Goal: Task Accomplishment & Management: Use online tool/utility

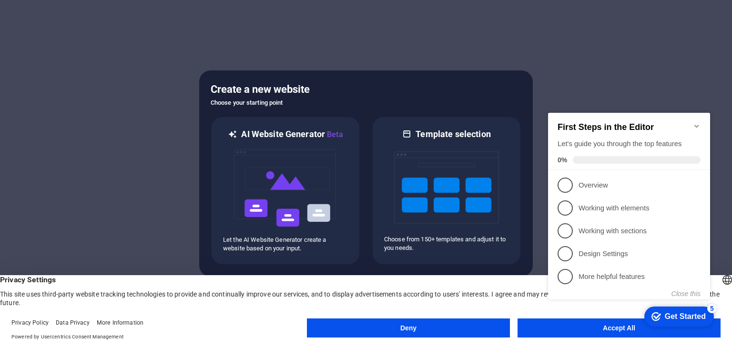
click at [654, 62] on div at bounding box center [366, 173] width 732 height 347
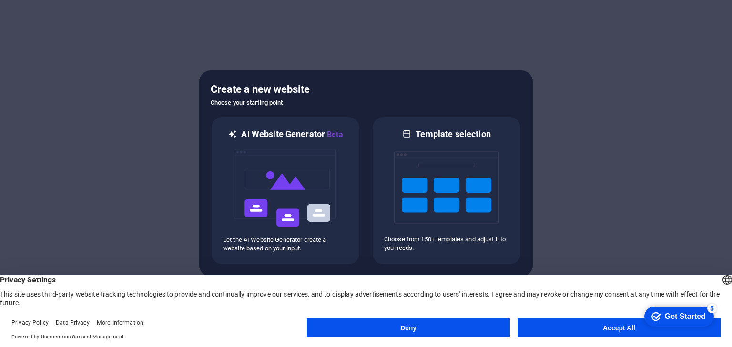
click at [488, 328] on button "Deny" at bounding box center [408, 328] width 203 height 19
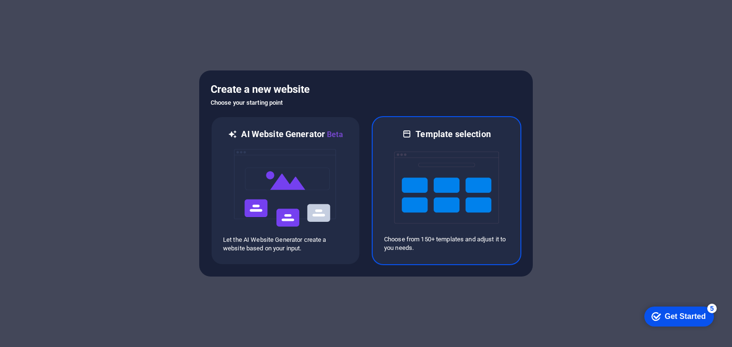
click at [413, 201] on img at bounding box center [446, 187] width 105 height 95
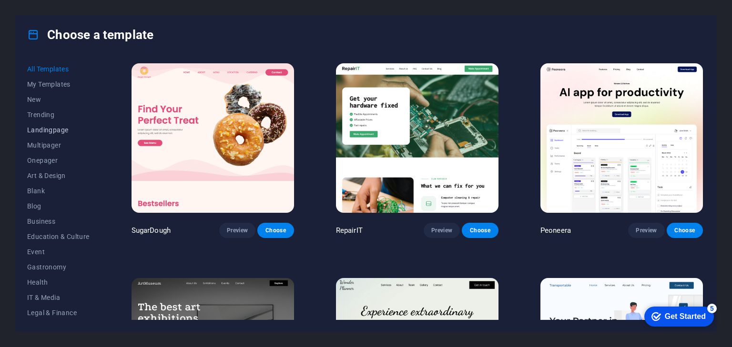
click at [52, 131] on span "Landingpage" at bounding box center [58, 130] width 62 height 8
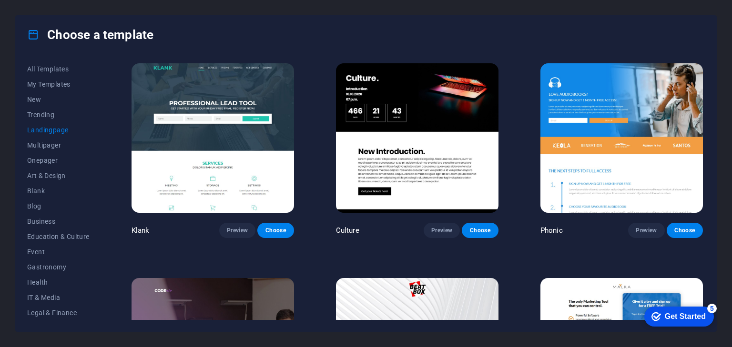
click at [89, 109] on button "Trending" at bounding box center [58, 114] width 62 height 15
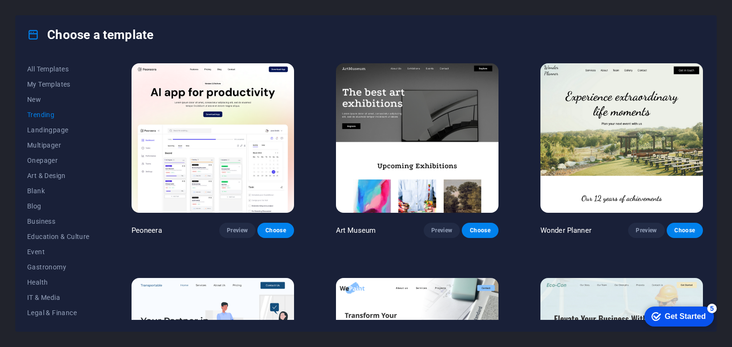
click at [405, 114] on img at bounding box center [417, 138] width 163 height 150
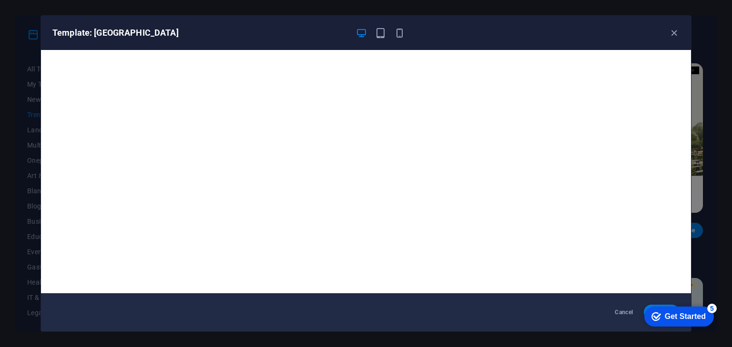
drag, startPoint x: 487, startPoint y: 28, endPoint x: 442, endPoint y: 14, distance: 46.3
click at [442, 14] on div "Template: [GEOGRAPHIC_DATA] Cancel Choose" at bounding box center [366, 173] width 732 height 347
click at [669, 307] on div "checkmark Get Started 5" at bounding box center [679, 317] width 70 height 20
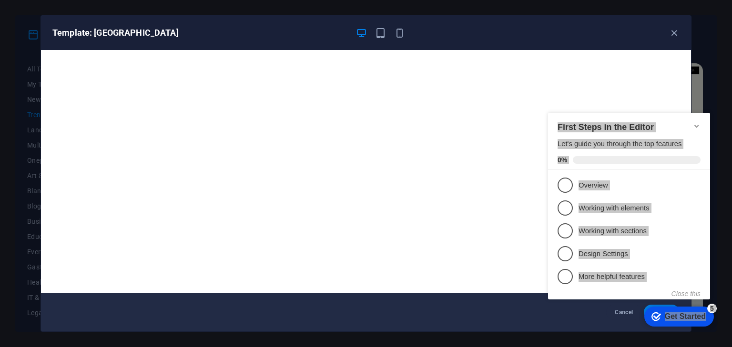
drag, startPoint x: 662, startPoint y: 299, endPoint x: 573, endPoint y: 347, distance: 100.9
click html "checkmark Get Started 5 First Steps in the Editor Let's guide you through the t…"
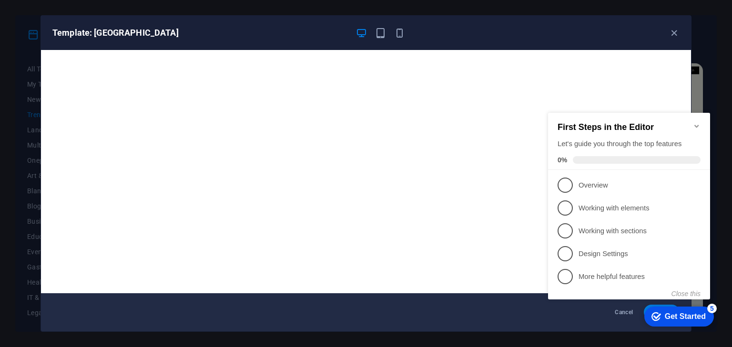
click div "checkmark Get Started 5 First Steps in the Editor Let's guide you through the t…"
click at [698, 313] on div "Get Started" at bounding box center [685, 317] width 41 height 9
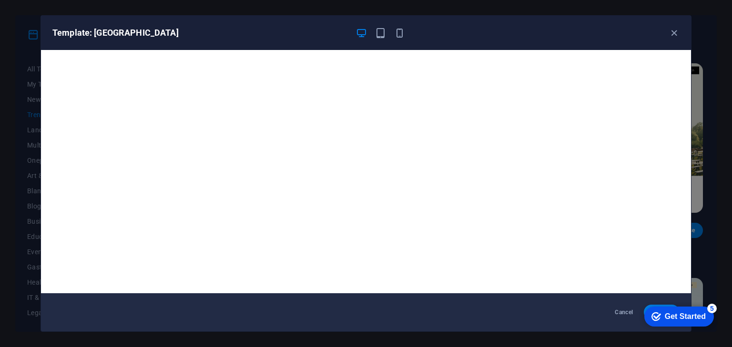
click at [706, 321] on div "Get Started" at bounding box center [685, 317] width 41 height 9
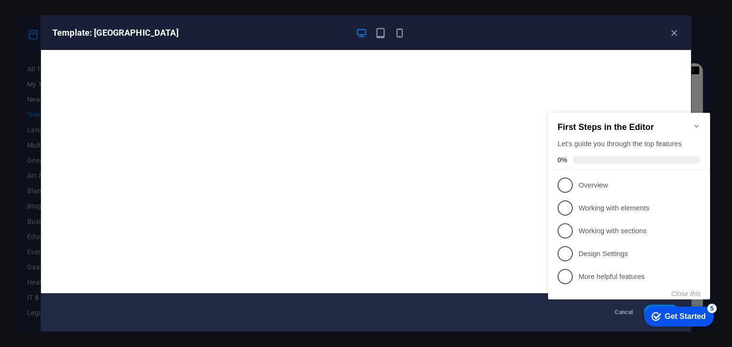
click at [698, 313] on div "Get Started" at bounding box center [685, 317] width 41 height 9
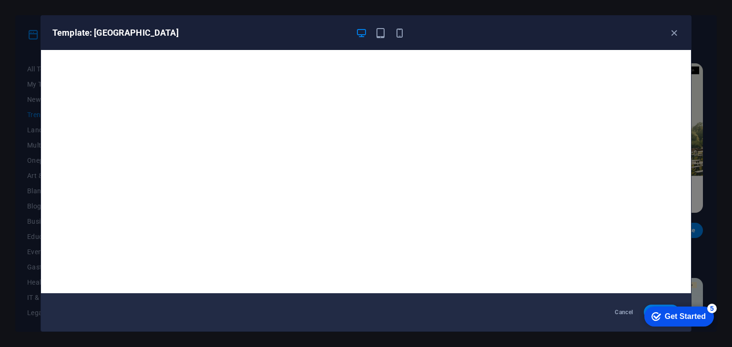
click at [706, 321] on div "Get Started" at bounding box center [685, 317] width 41 height 9
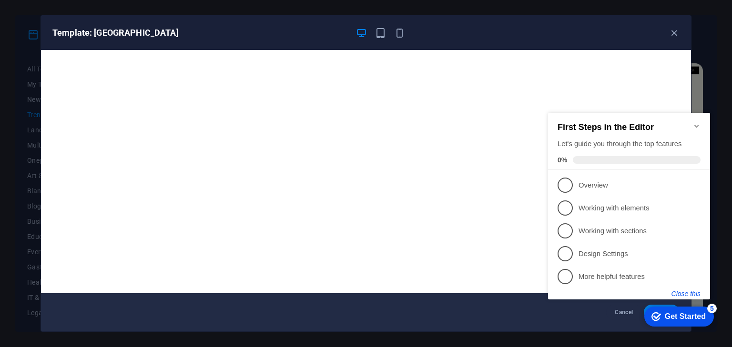
click at [687, 294] on button "Close this" at bounding box center [686, 294] width 29 height 8
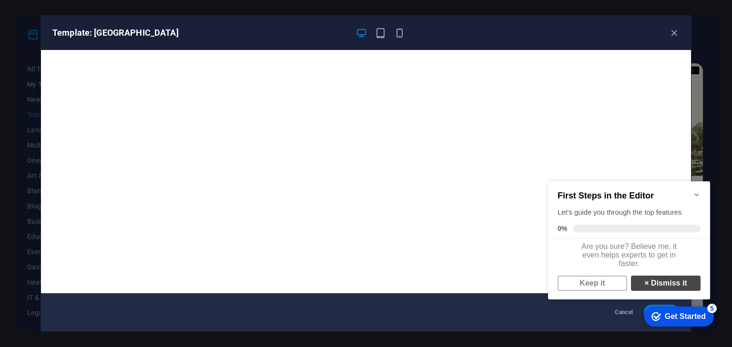
click at [682, 291] on link "× Dismiss it" at bounding box center [666, 283] width 70 height 15
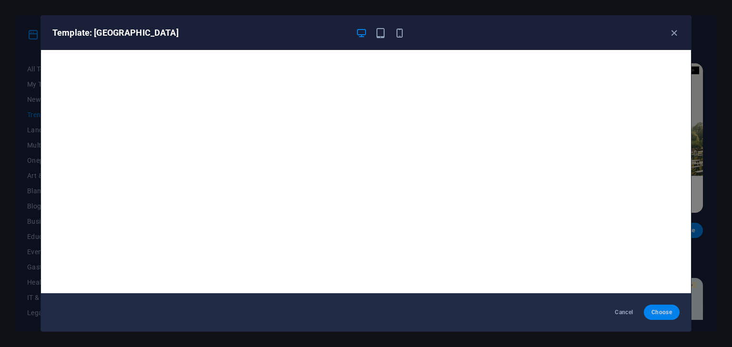
click at [665, 307] on button "Choose" at bounding box center [662, 312] width 36 height 15
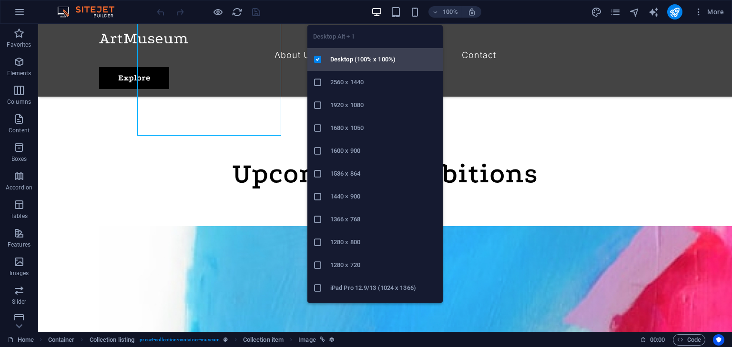
scroll to position [19, 0]
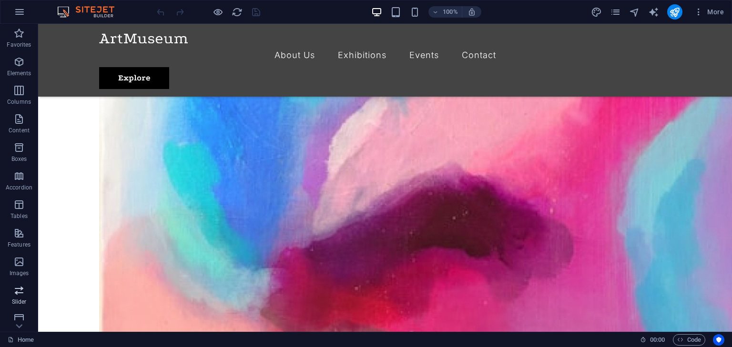
scroll to position [120, 0]
click at [672, 10] on icon "publish" at bounding box center [674, 12] width 11 height 11
